Goal: Register for event/course: Sign up to attend an event or enroll in a course

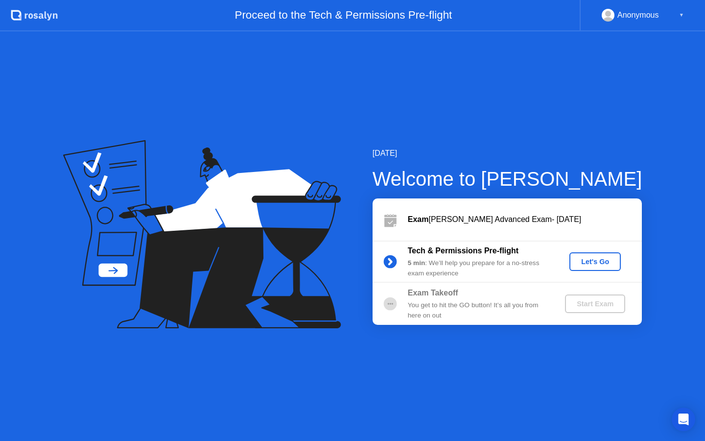
click at [593, 264] on div "Let's Go" at bounding box center [595, 262] width 44 height 8
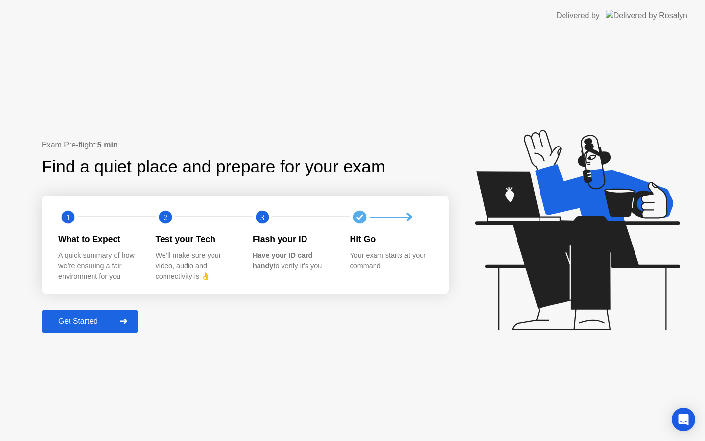
click at [94, 323] on div "Get Started" at bounding box center [78, 321] width 67 height 9
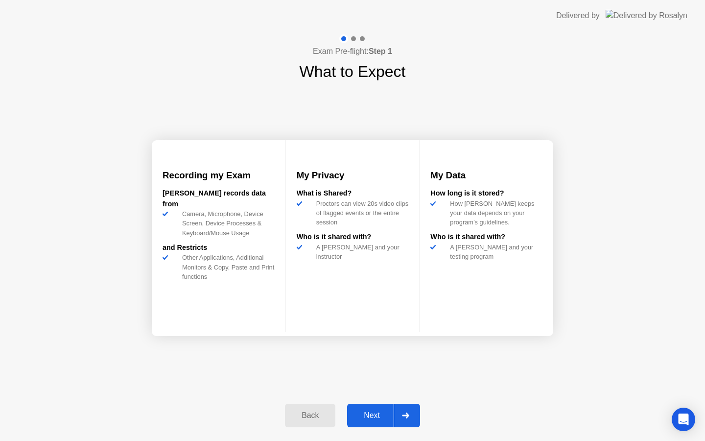
click at [375, 412] on div "Next" at bounding box center [372, 415] width 44 height 9
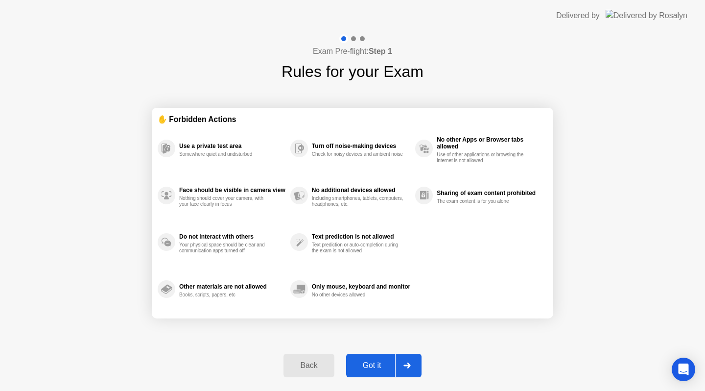
click at [405, 368] on div at bounding box center [407, 365] width 24 height 23
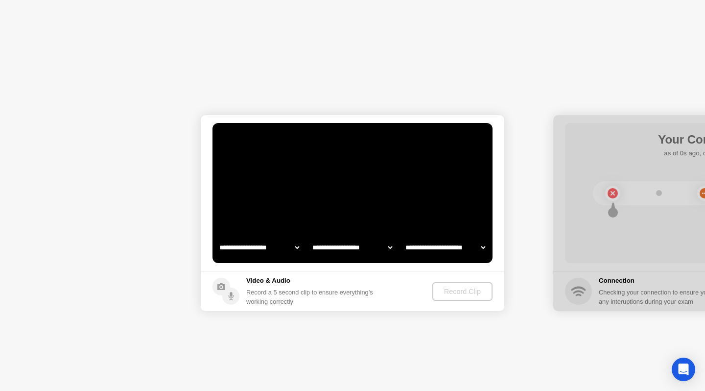
select select "**********"
select select "*******"
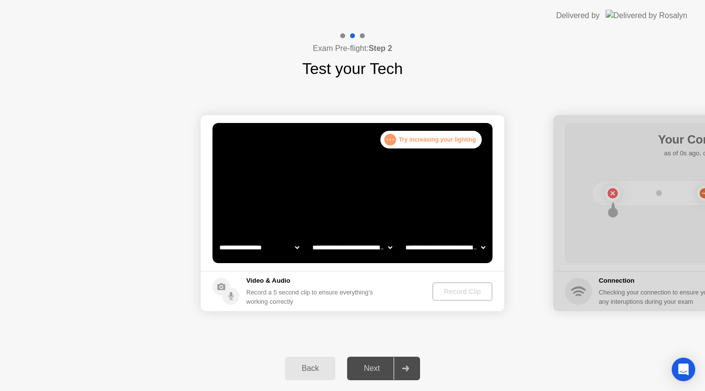
select select "**********"
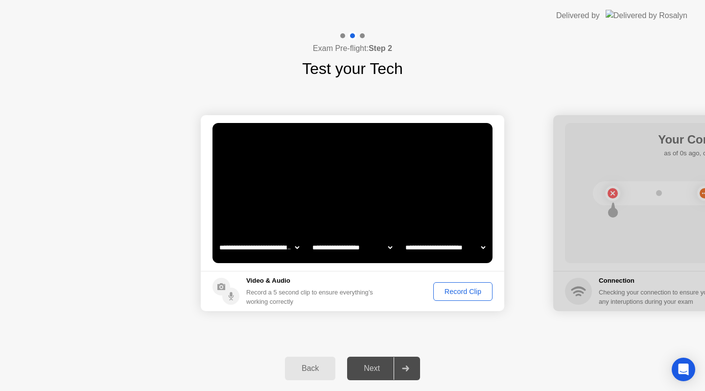
click at [455, 289] on div "Record Clip" at bounding box center [463, 291] width 52 height 8
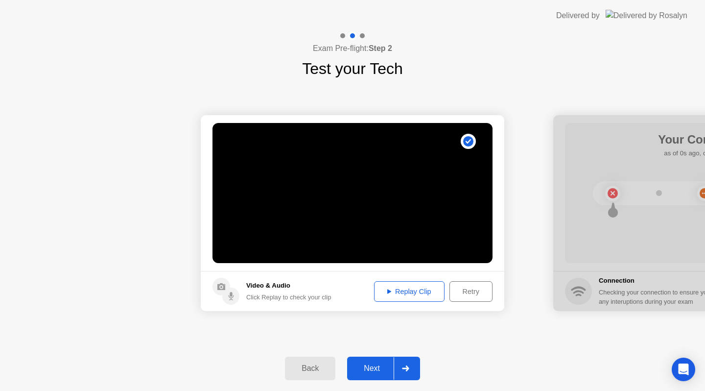
click at [403, 297] on button "Replay Clip" at bounding box center [409, 291] width 71 height 21
click at [404, 370] on icon at bounding box center [405, 368] width 7 height 6
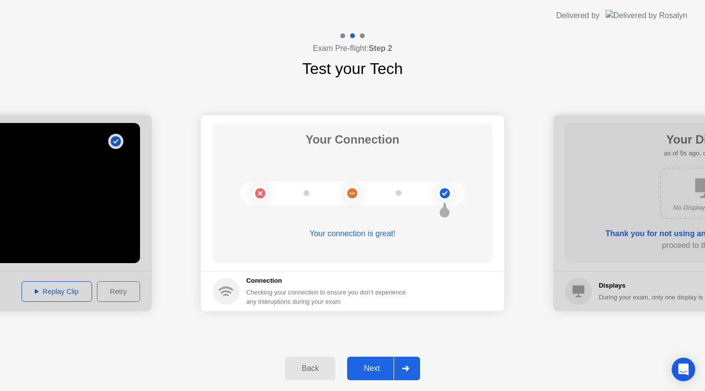
click at [410, 372] on div at bounding box center [406, 368] width 24 height 23
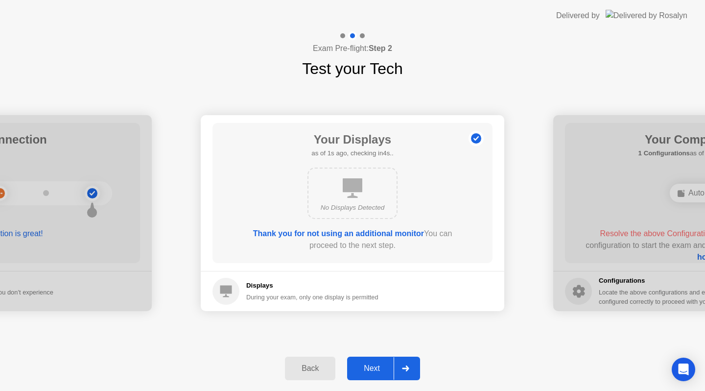
click at [410, 372] on div at bounding box center [406, 368] width 24 height 23
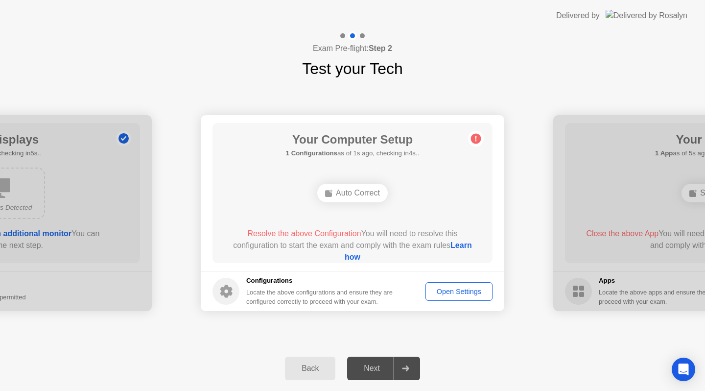
click at [360, 195] on div "Auto Correct" at bounding box center [352, 193] width 71 height 19
click at [349, 197] on div "Auto Correct" at bounding box center [352, 193] width 71 height 19
click at [356, 255] on link "Learn how" at bounding box center [408, 251] width 127 height 20
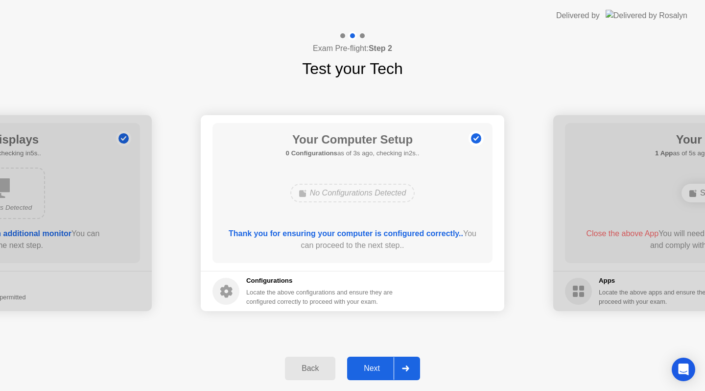
click at [399, 364] on div at bounding box center [406, 368] width 24 height 23
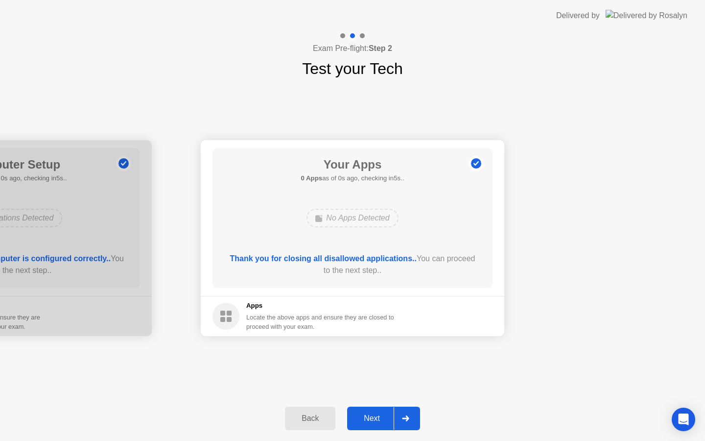
click at [378, 418] on div "Next" at bounding box center [372, 418] width 44 height 9
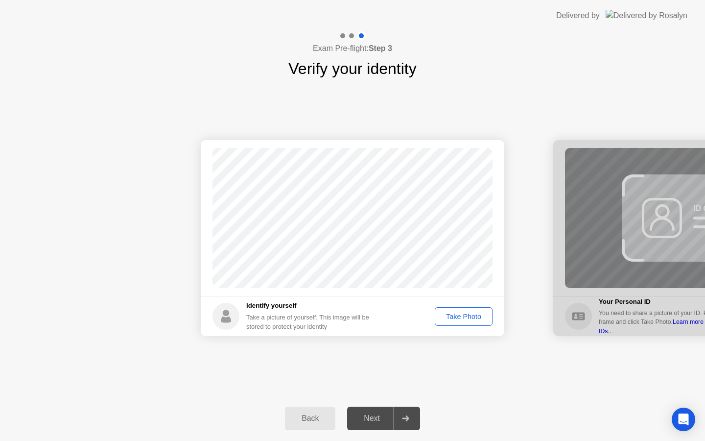
click at [472, 316] on div "Take Photo" at bounding box center [463, 316] width 51 height 8
click at [380, 414] on div "Next" at bounding box center [372, 418] width 44 height 9
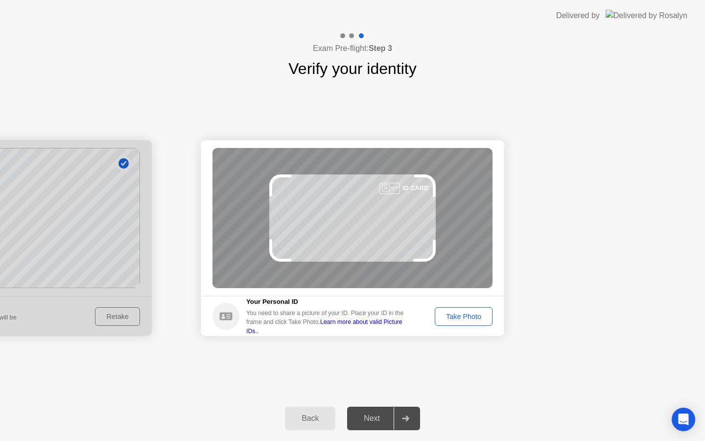
click at [456, 318] on div "Take Photo" at bounding box center [463, 316] width 51 height 8
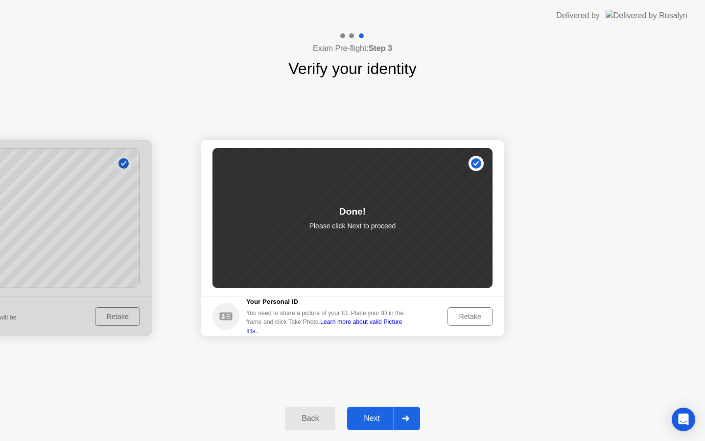
click at [406, 420] on icon at bounding box center [405, 418] width 7 height 6
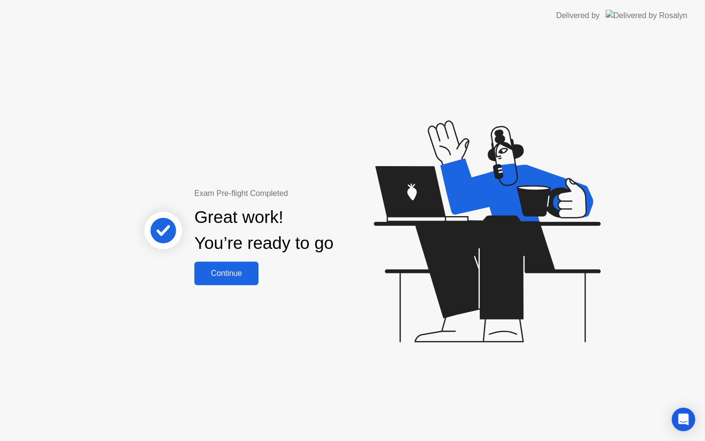
click at [243, 271] on div "Continue" at bounding box center [226, 273] width 58 height 9
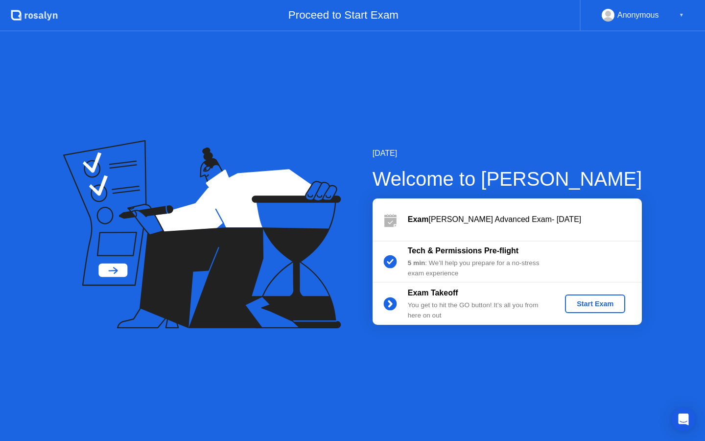
click at [590, 305] on div "Start Exam" at bounding box center [595, 304] width 52 height 8
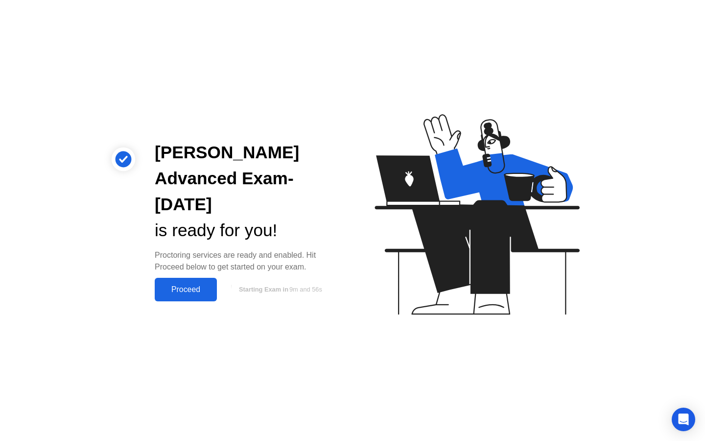
click at [197, 287] on div "Proceed" at bounding box center [186, 289] width 56 height 9
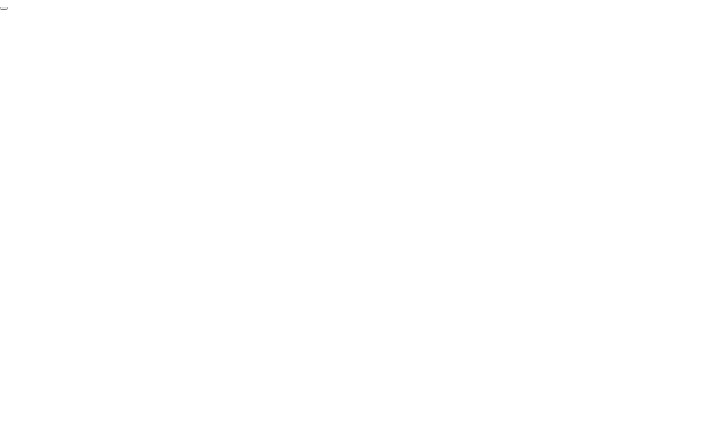
click div "End Proctoring Session"
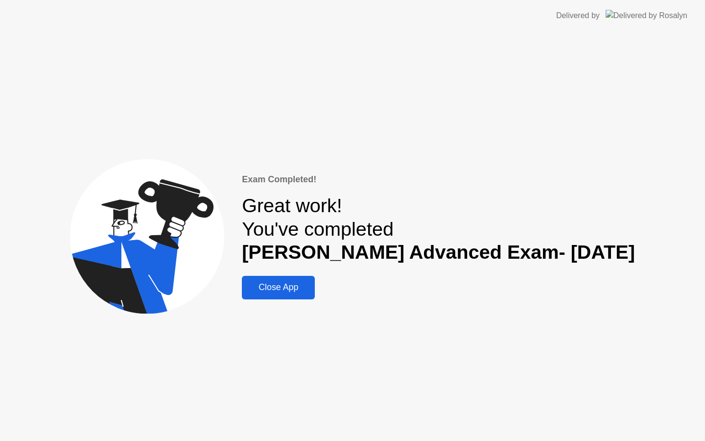
click at [306, 280] on button "Close App" at bounding box center [278, 288] width 73 height 24
